Goal: Task Accomplishment & Management: Use online tool/utility

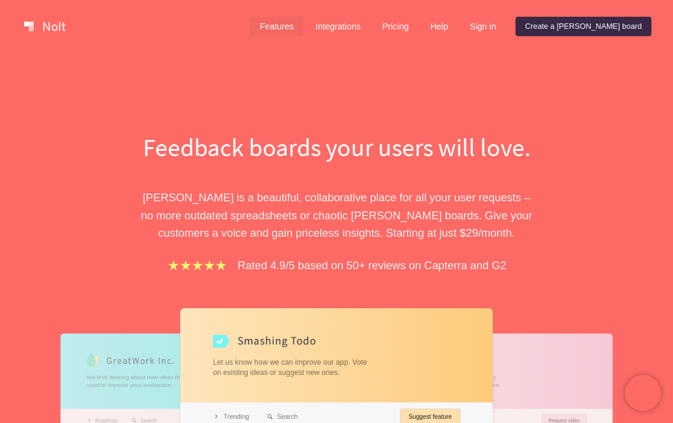
click at [303, 31] on link "Features" at bounding box center [276, 26] width 53 height 19
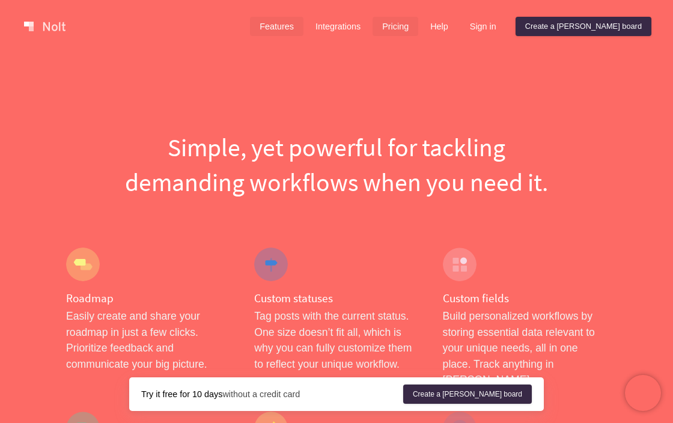
click at [418, 26] on link "Pricing" at bounding box center [396, 26] width 46 height 19
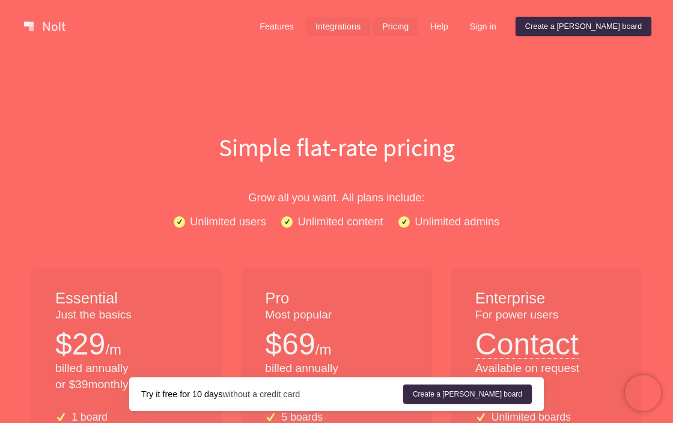
click at [370, 25] on link "Integrations" at bounding box center [338, 26] width 64 height 19
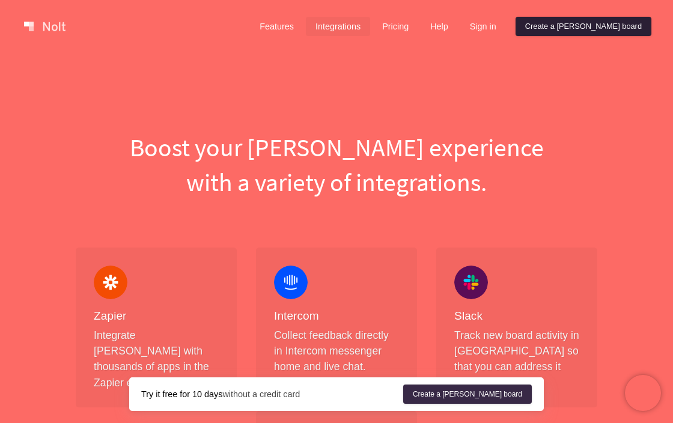
click at [621, 28] on link "Create a [PERSON_NAME] board" at bounding box center [584, 26] width 136 height 19
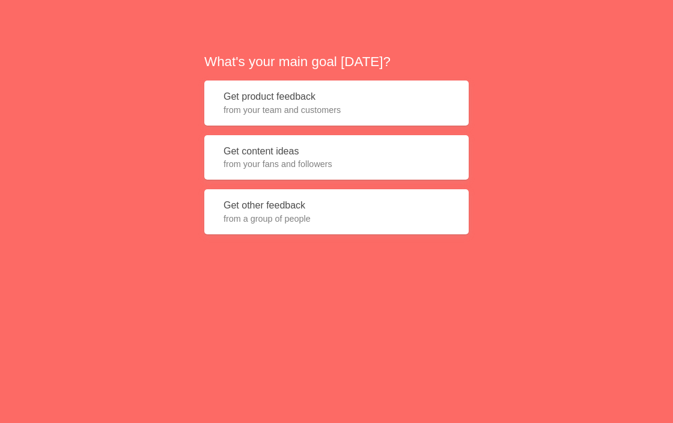
click at [311, 214] on span "from a group of people" at bounding box center [337, 219] width 226 height 12
